Goal: Check status: Check status

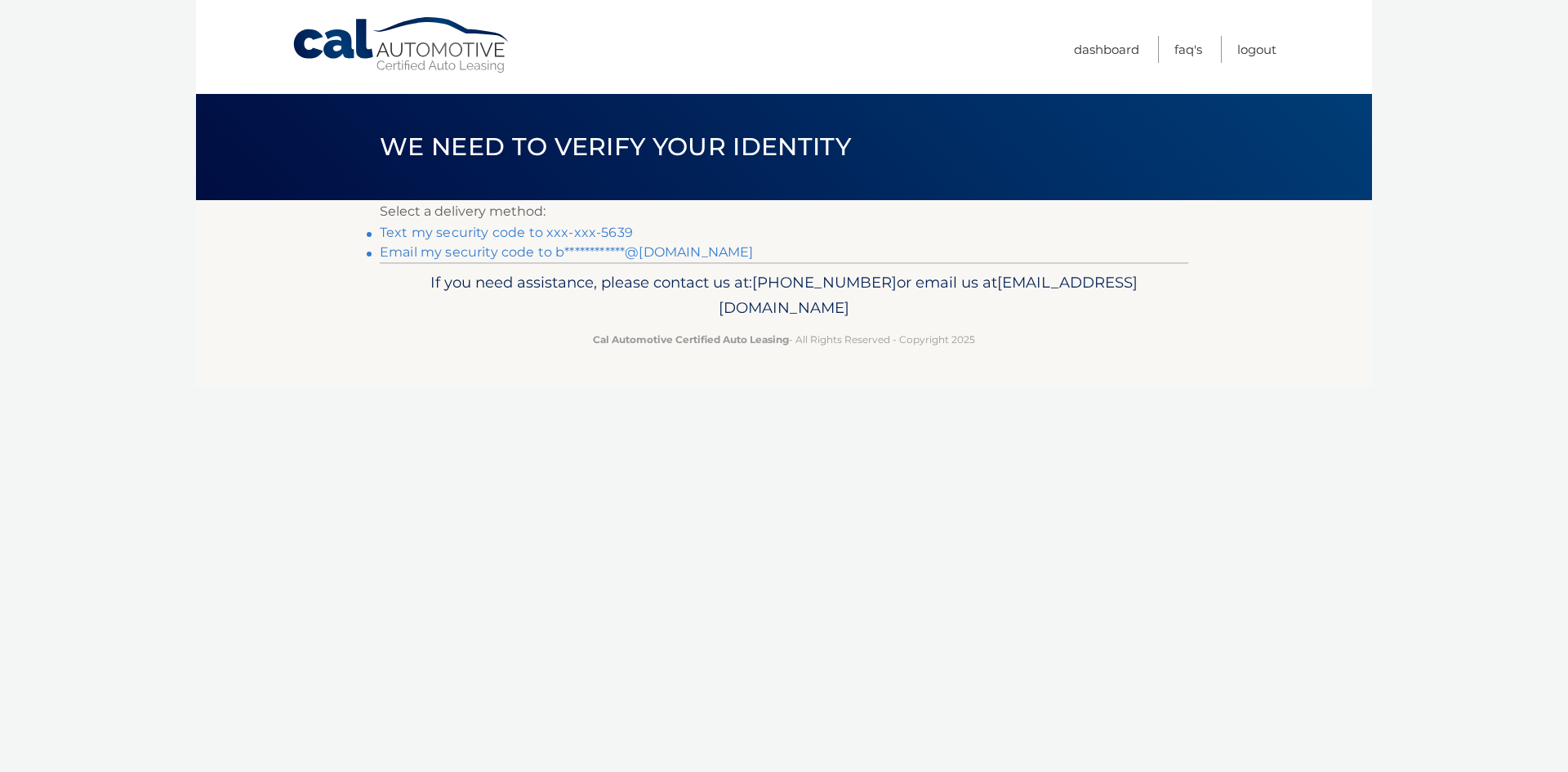
click at [504, 232] on link "Text my security code to xxx-xxx-5639" at bounding box center [506, 232] width 253 height 16
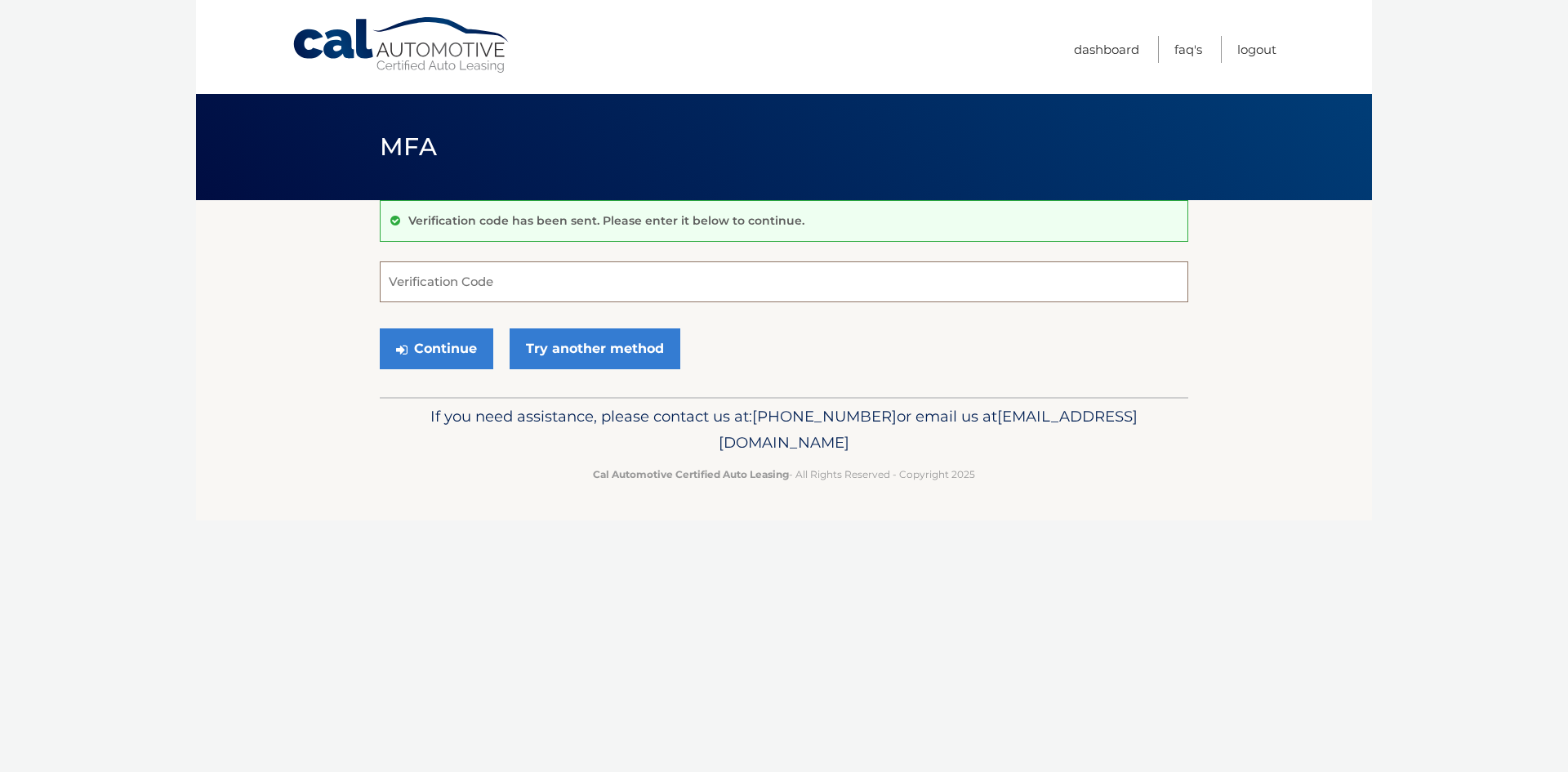
click at [530, 286] on input "Verification Code" at bounding box center [784, 281] width 809 height 41
type input "986945"
click at [380, 328] on button "Continue" at bounding box center [437, 348] width 114 height 41
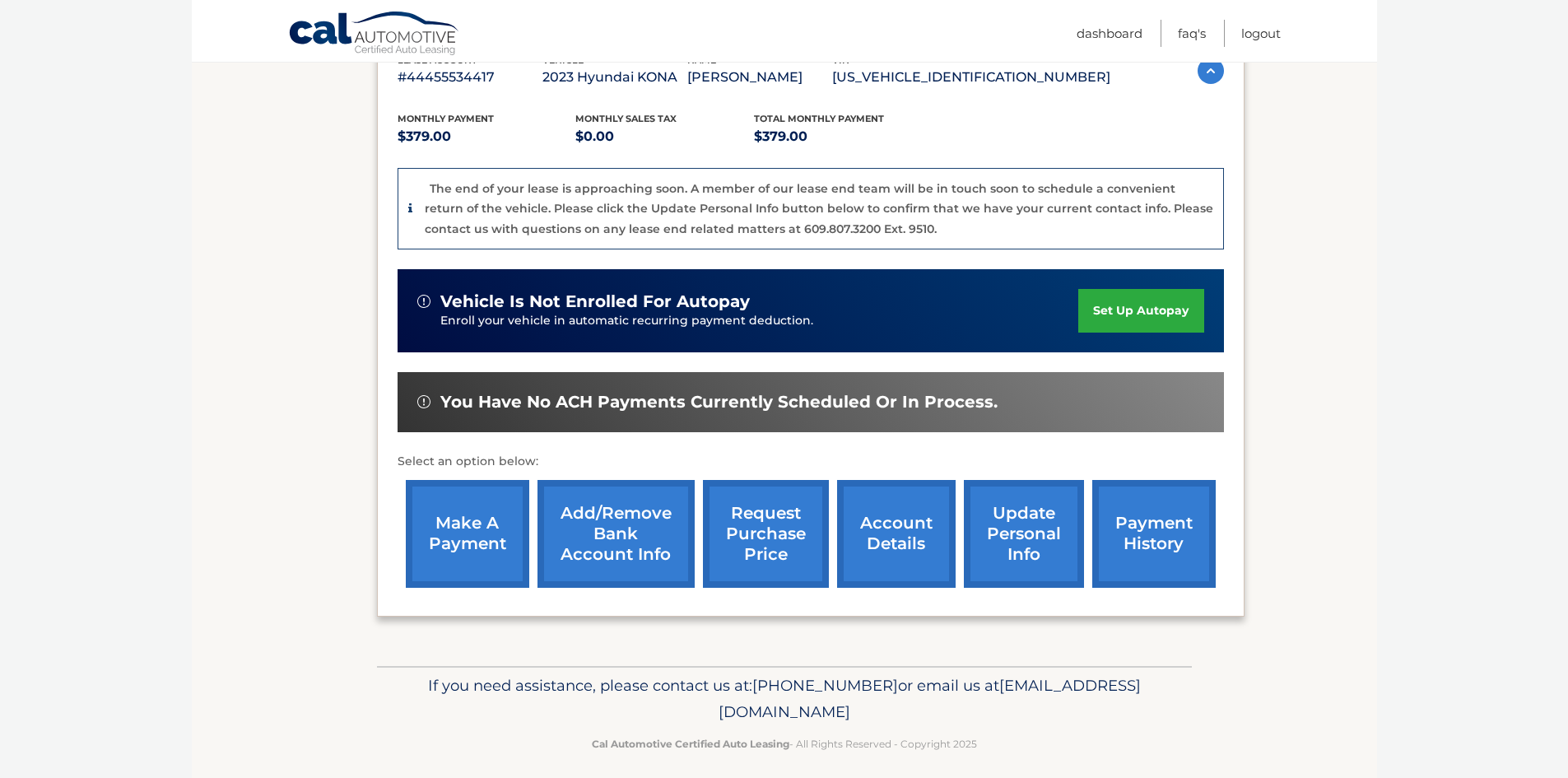
scroll to position [321, 0]
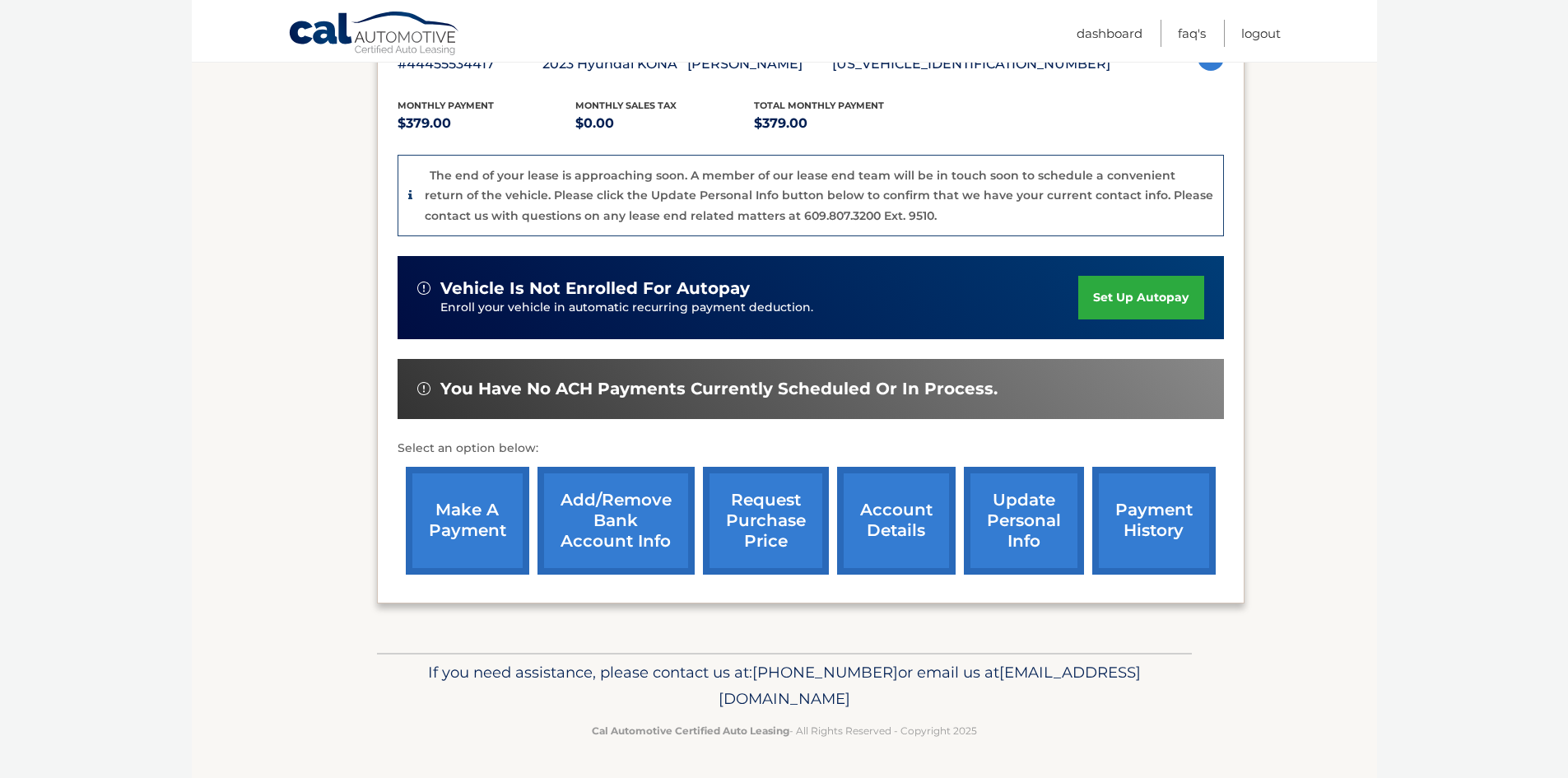
click at [908, 530] on link "account details" at bounding box center [896, 521] width 118 height 108
click at [886, 522] on link "account details" at bounding box center [896, 521] width 118 height 108
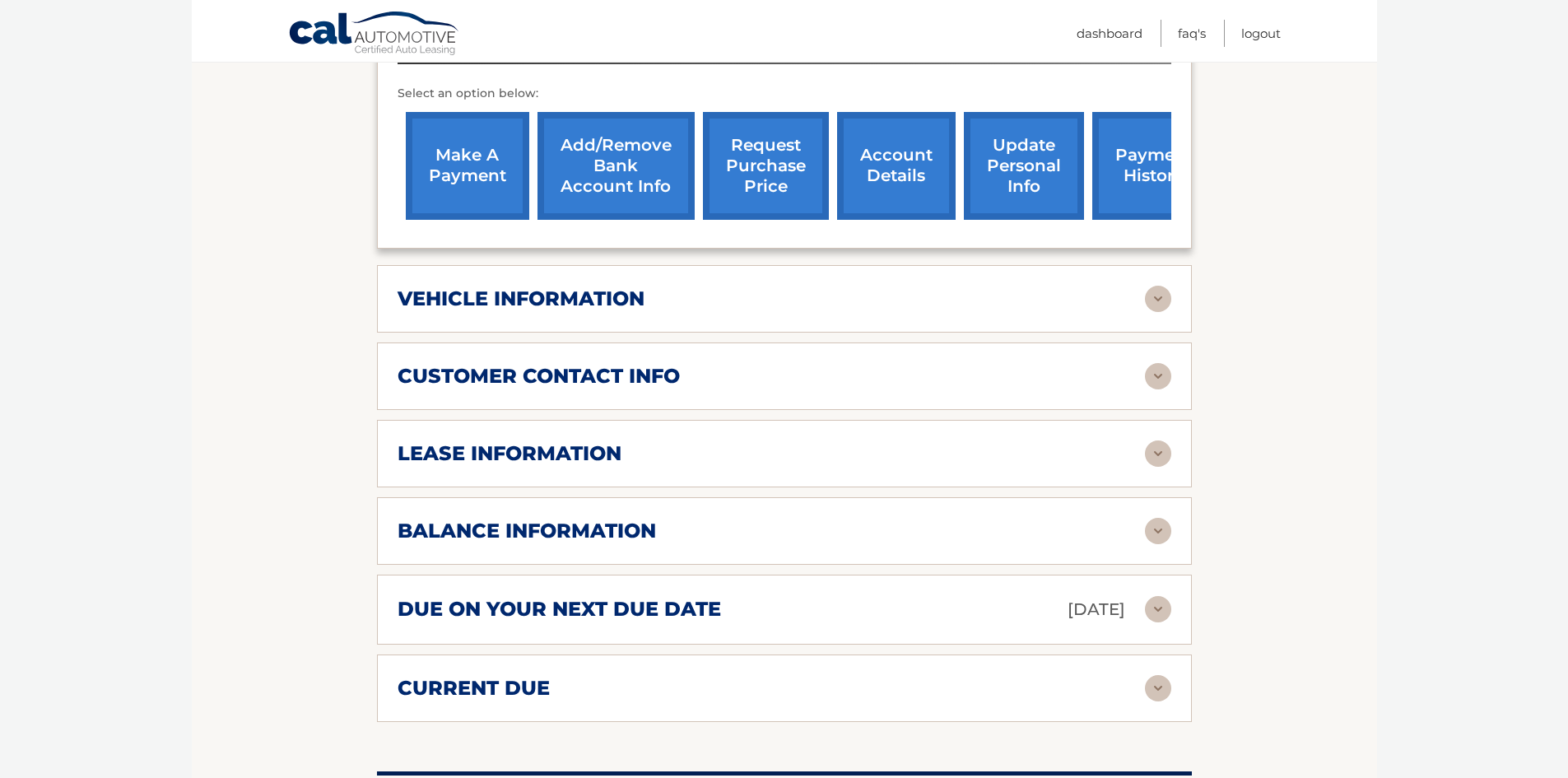
scroll to position [631, 0]
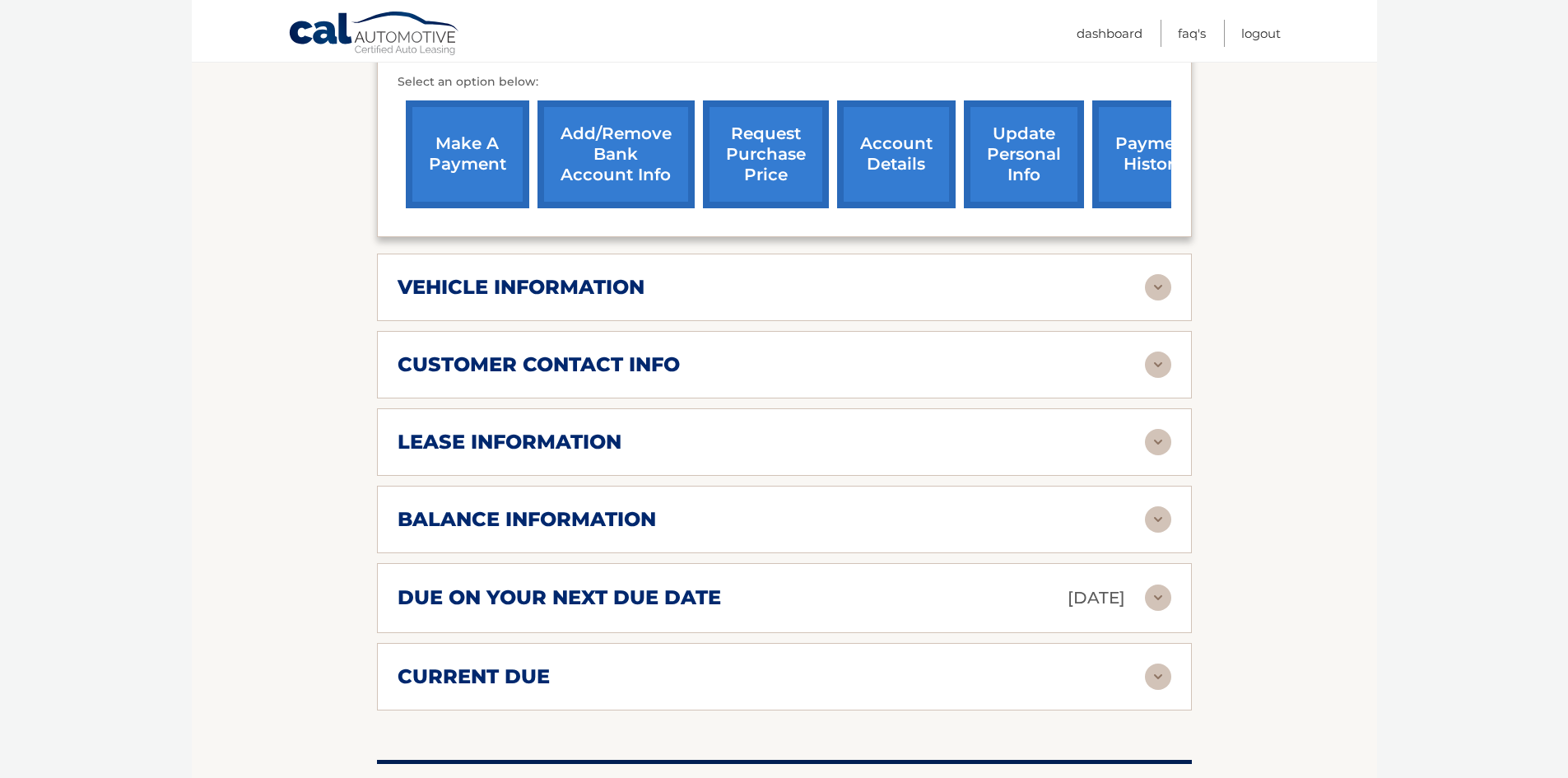
click at [1142, 430] on div "lease information" at bounding box center [771, 441] width 747 height 24
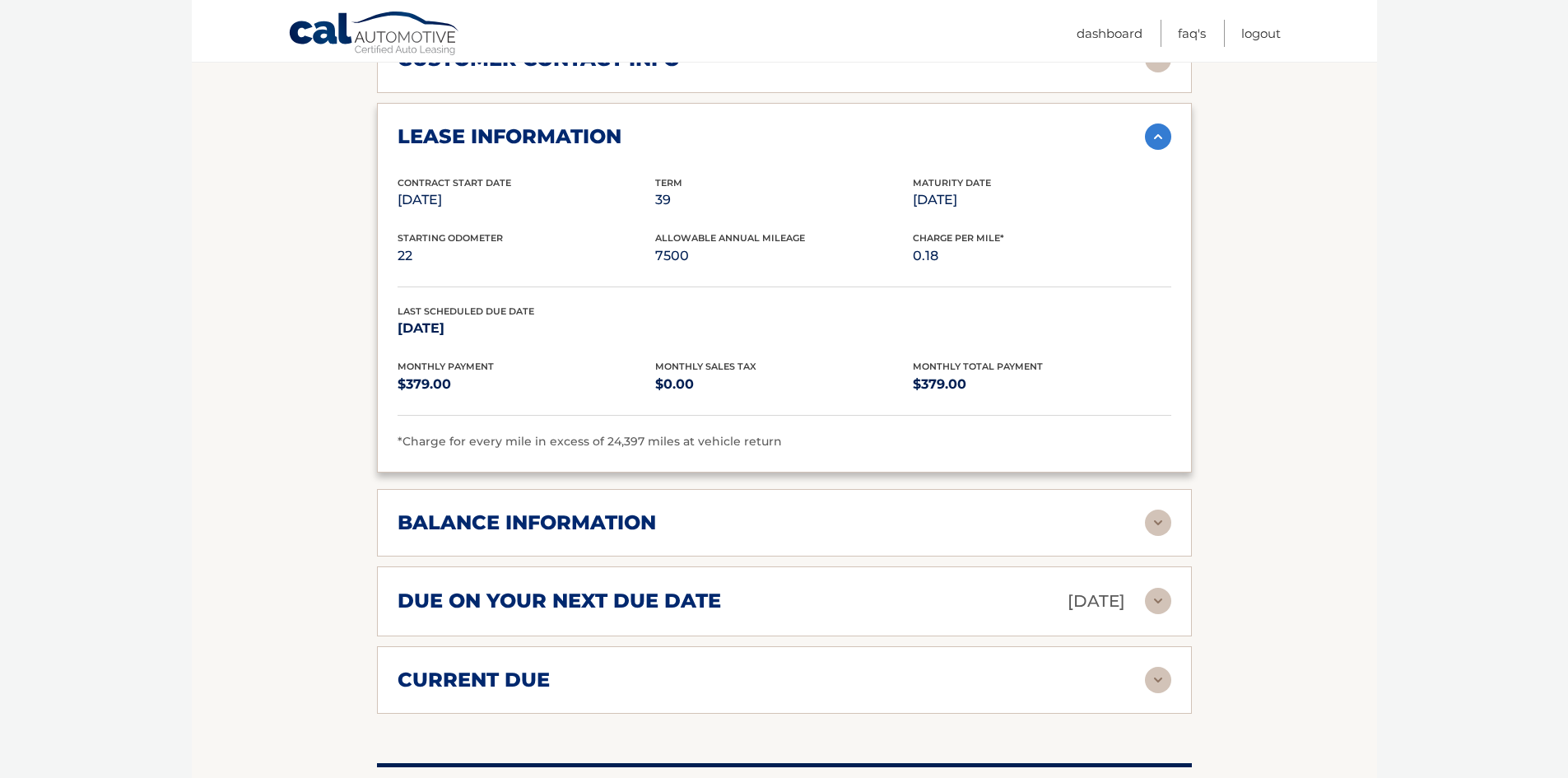
scroll to position [932, 0]
